Goal: Task Accomplishment & Management: Use online tool/utility

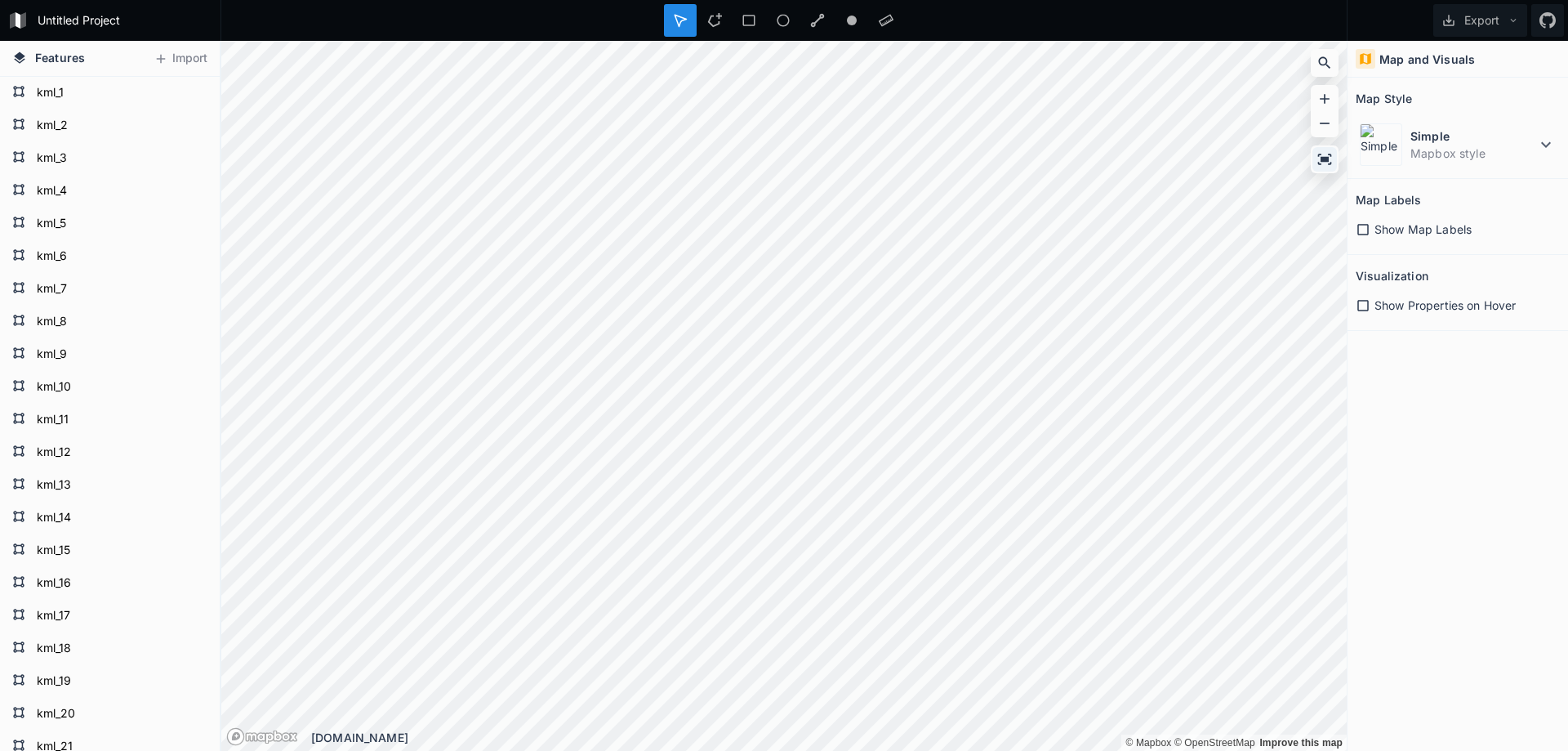
click at [1322, 161] on icon at bounding box center [1325, 158] width 14 height 11
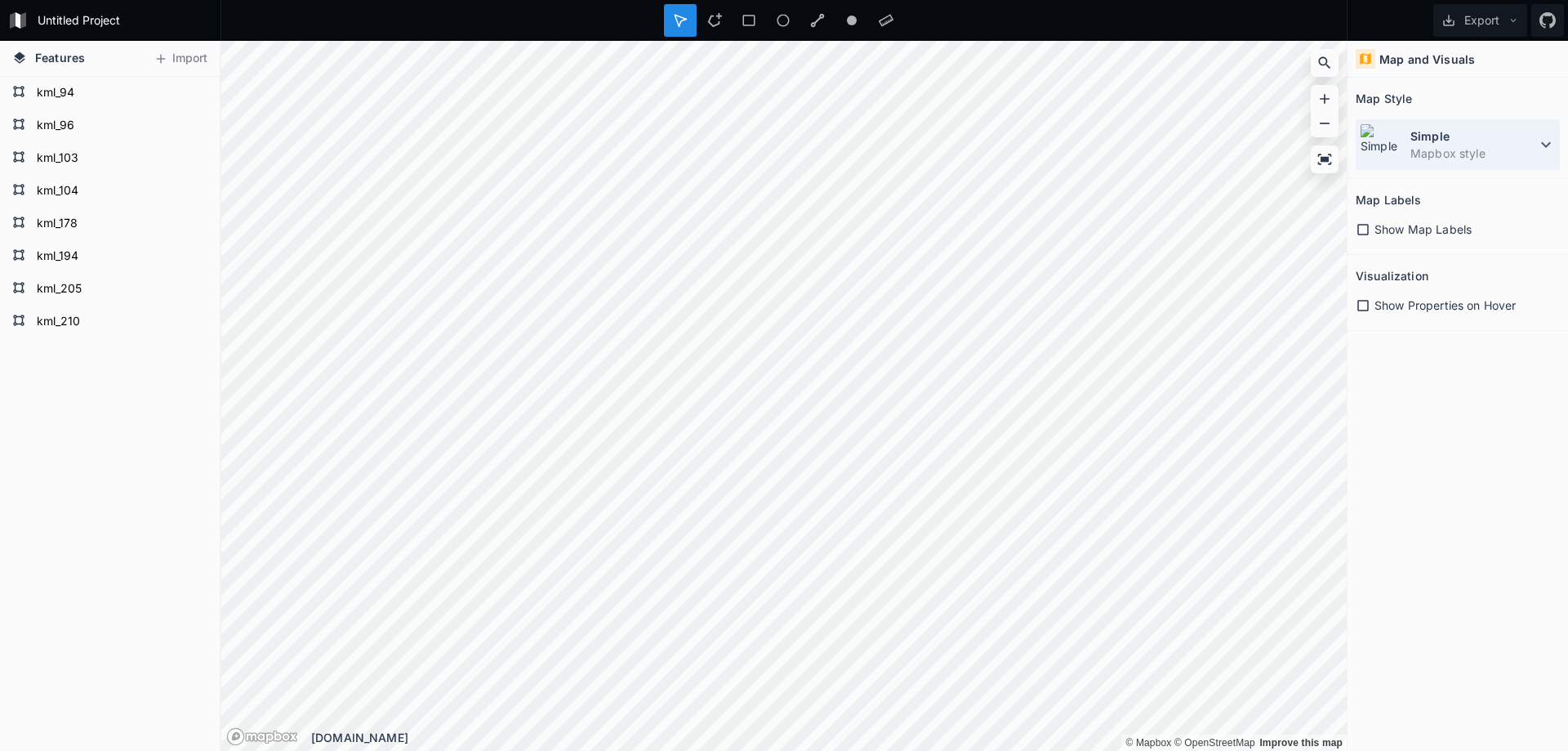
click at [1482, 147] on dd "Mapbox style" at bounding box center [1474, 154] width 126 height 17
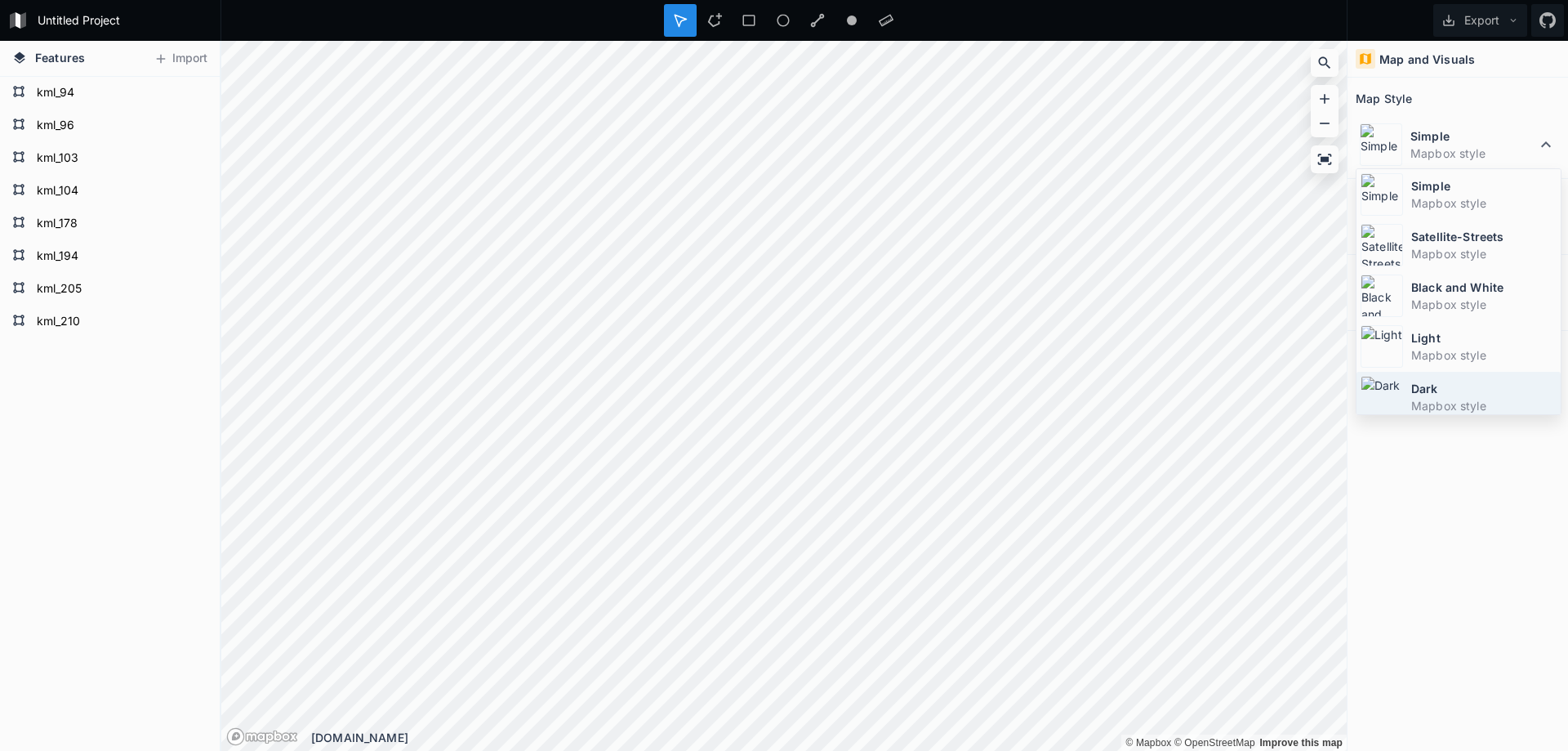
click at [1442, 394] on dt "Dark" at bounding box center [1485, 389] width 146 height 17
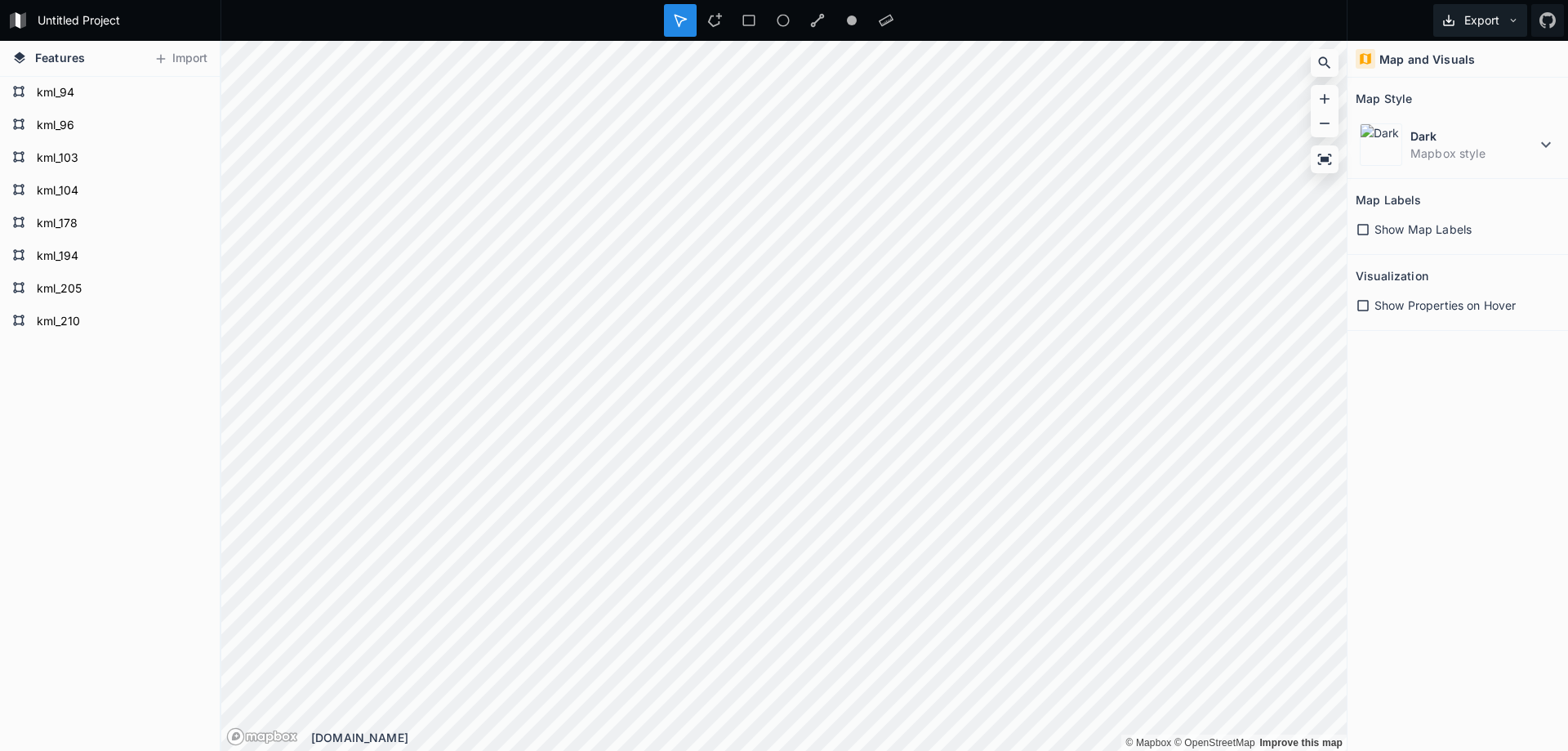
click at [1471, 25] on button "Export" at bounding box center [1481, 20] width 94 height 33
click at [1466, 102] on div "Export as .geojson" at bounding box center [1478, 93] width 163 height 33
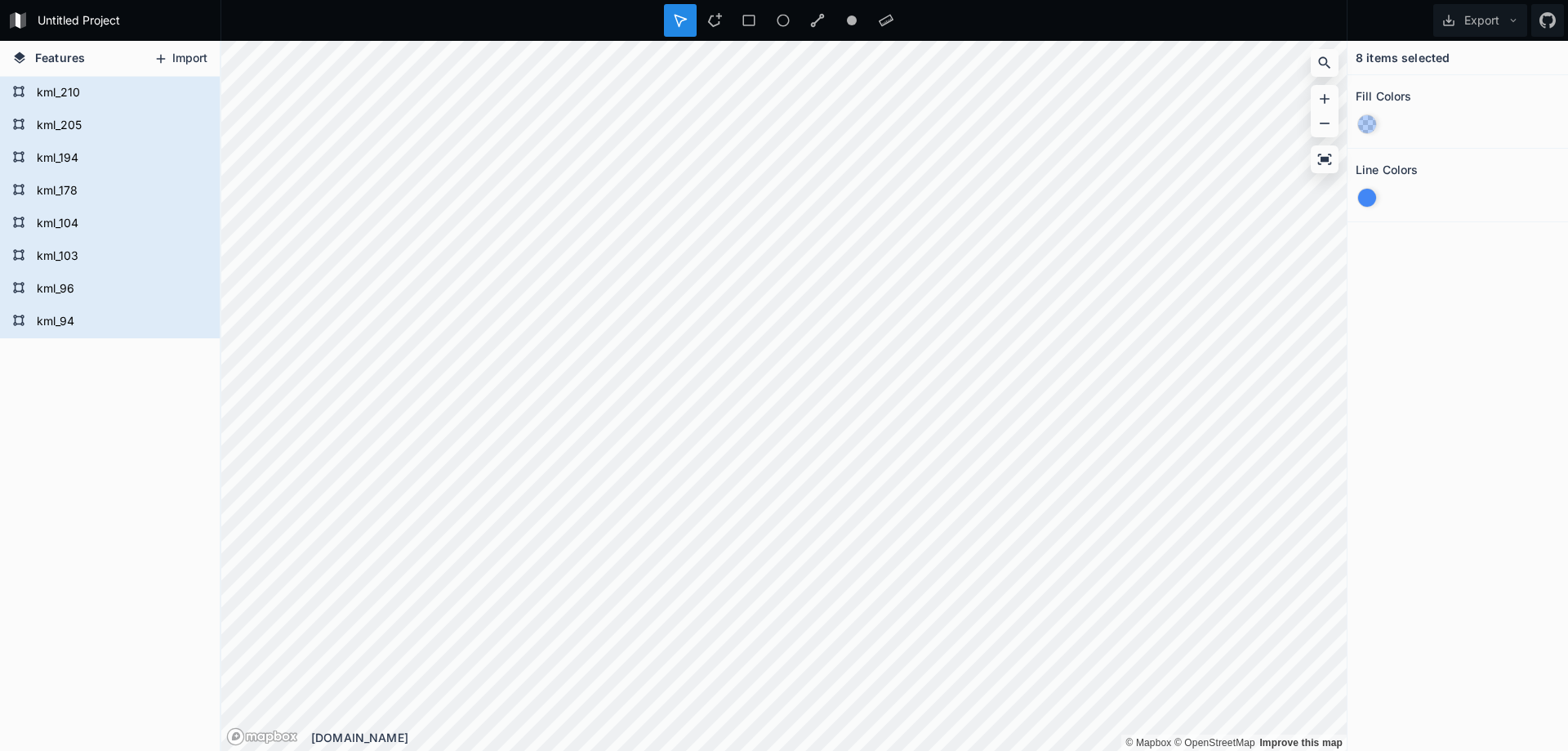
click at [187, 57] on button "Import" at bounding box center [181, 58] width 70 height 26
